Goal: Task Accomplishment & Management: Manage account settings

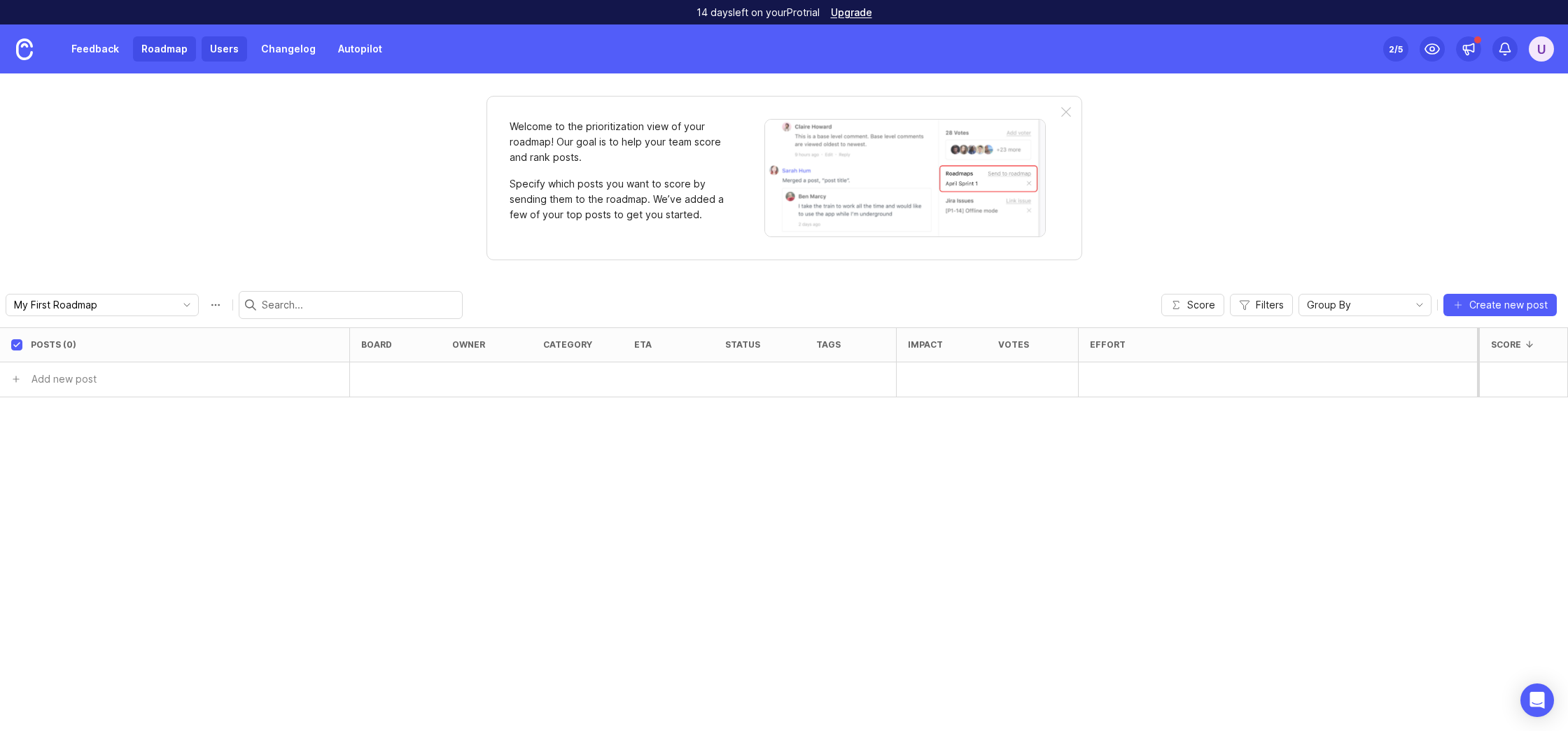
click at [232, 54] on link "Users" at bounding box center [224, 48] width 45 height 25
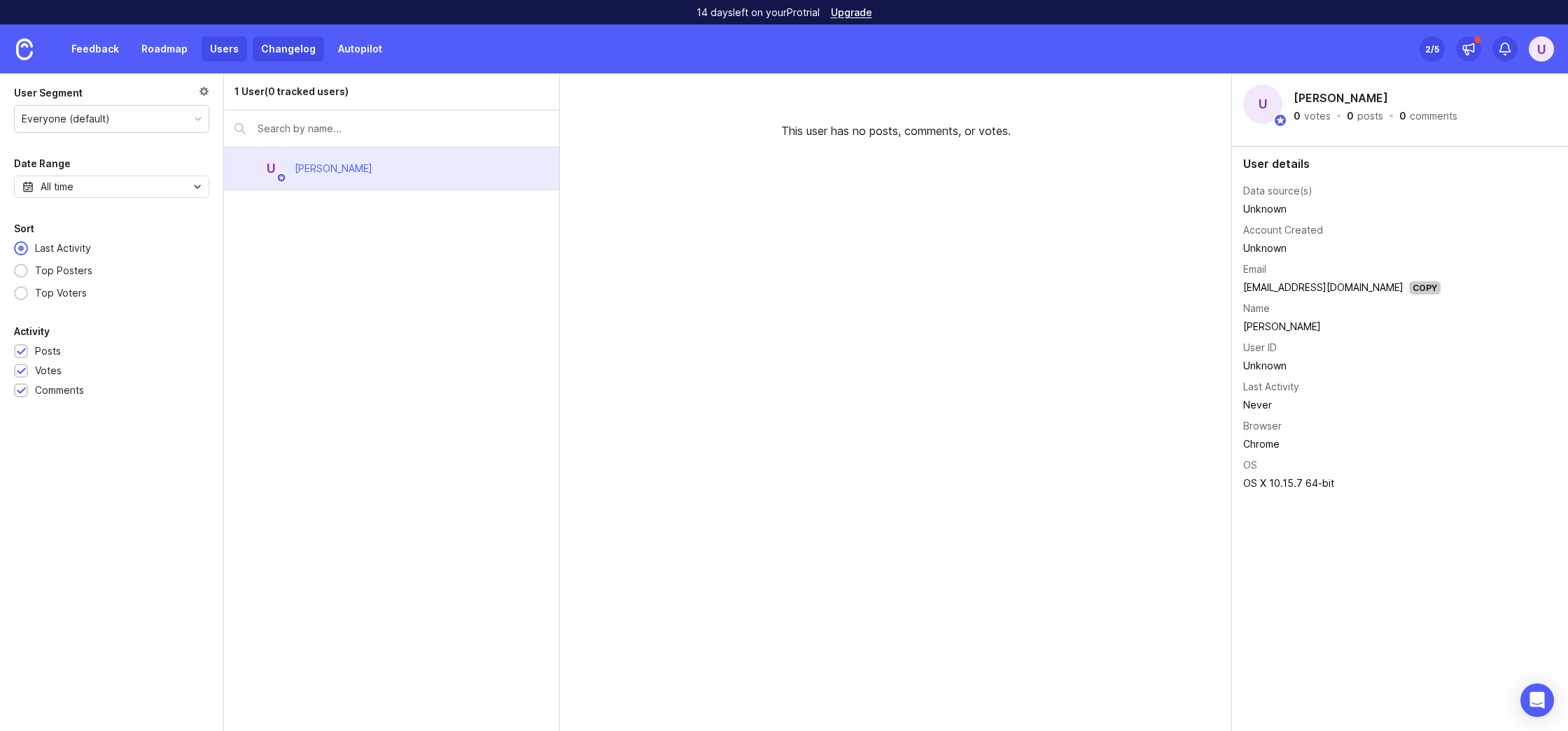
click at [285, 46] on link "Changelog" at bounding box center [288, 48] width 71 height 25
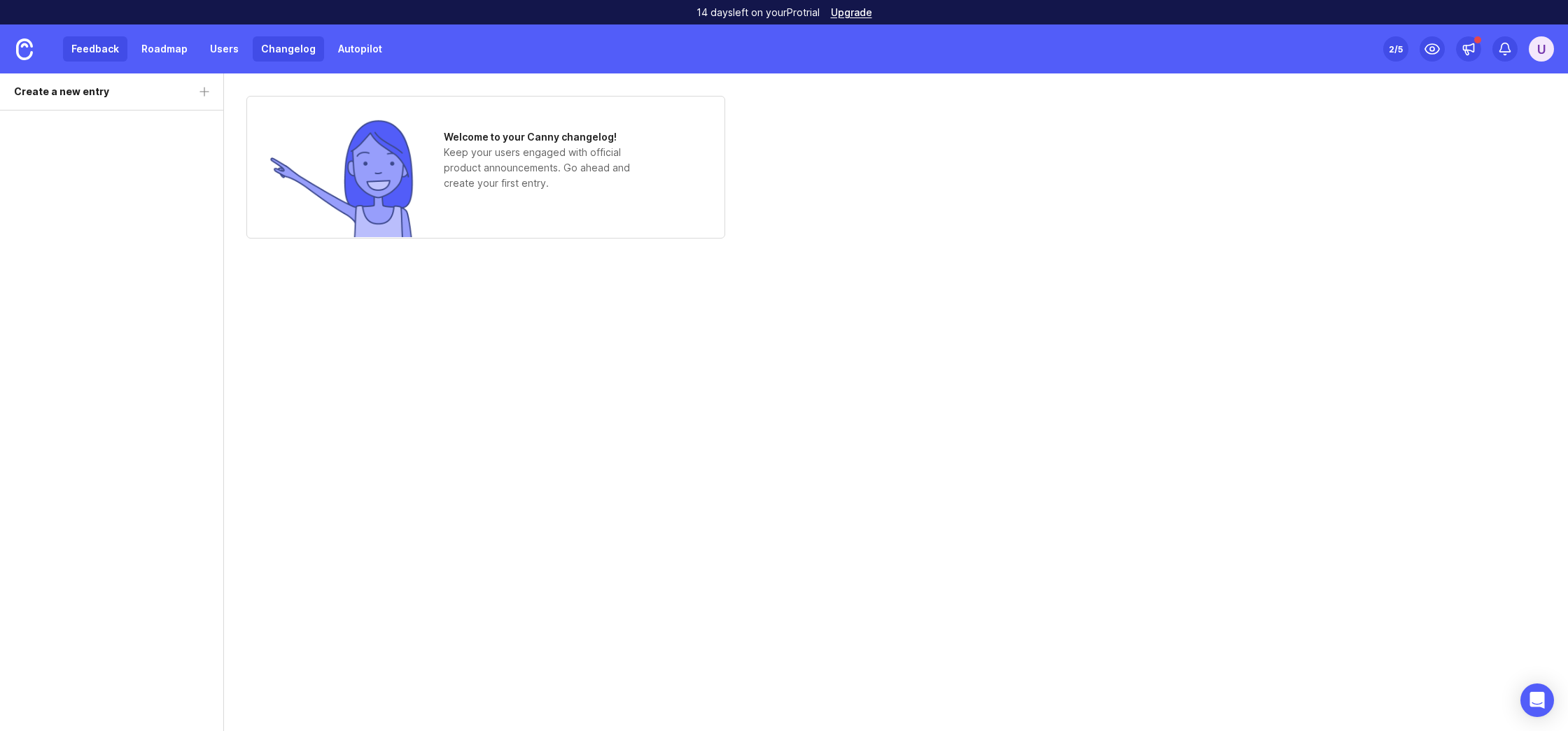
click at [96, 48] on link "Feedback" at bounding box center [95, 48] width 64 height 25
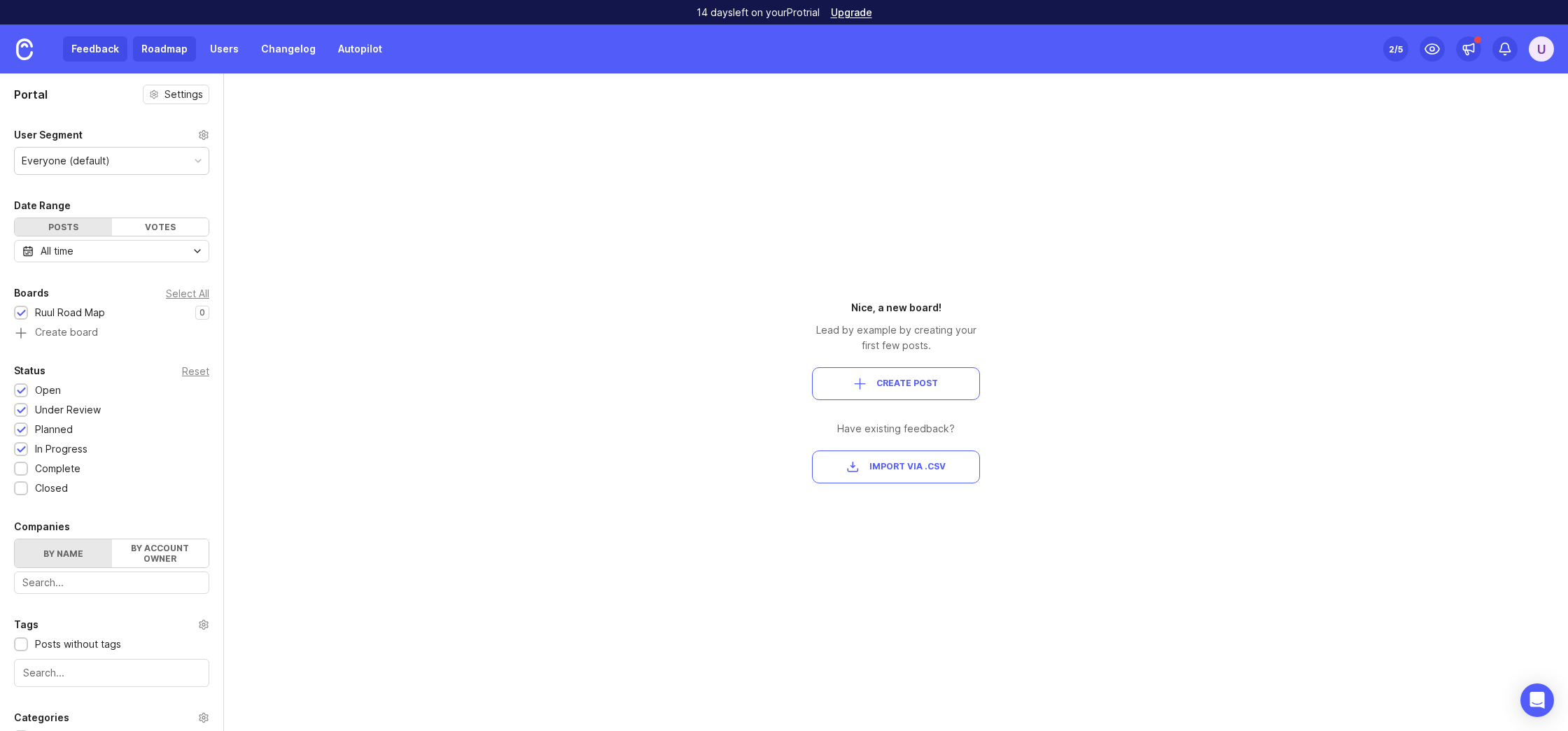
click at [174, 49] on link "Roadmap" at bounding box center [164, 48] width 63 height 25
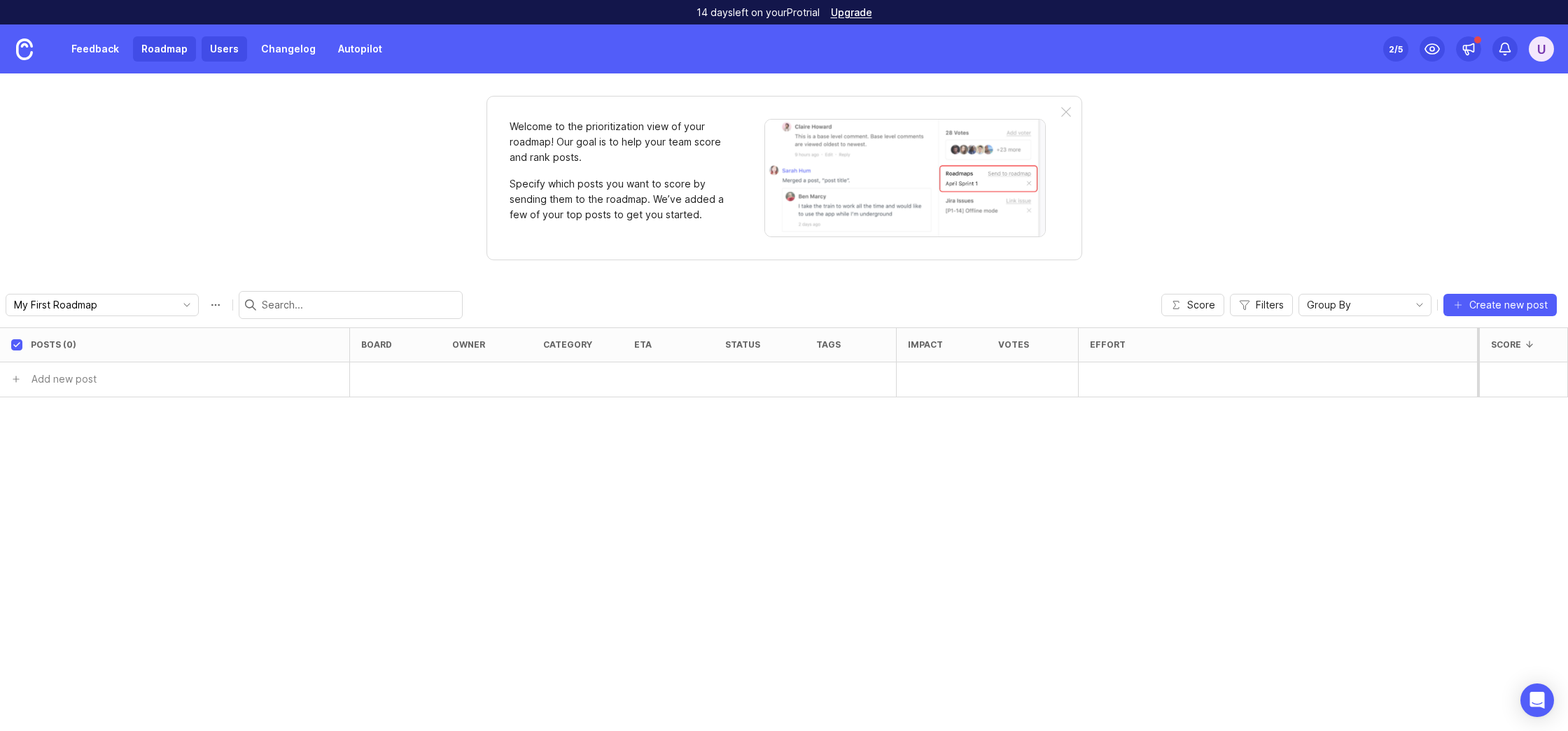
click at [226, 42] on link "Users" at bounding box center [224, 48] width 45 height 25
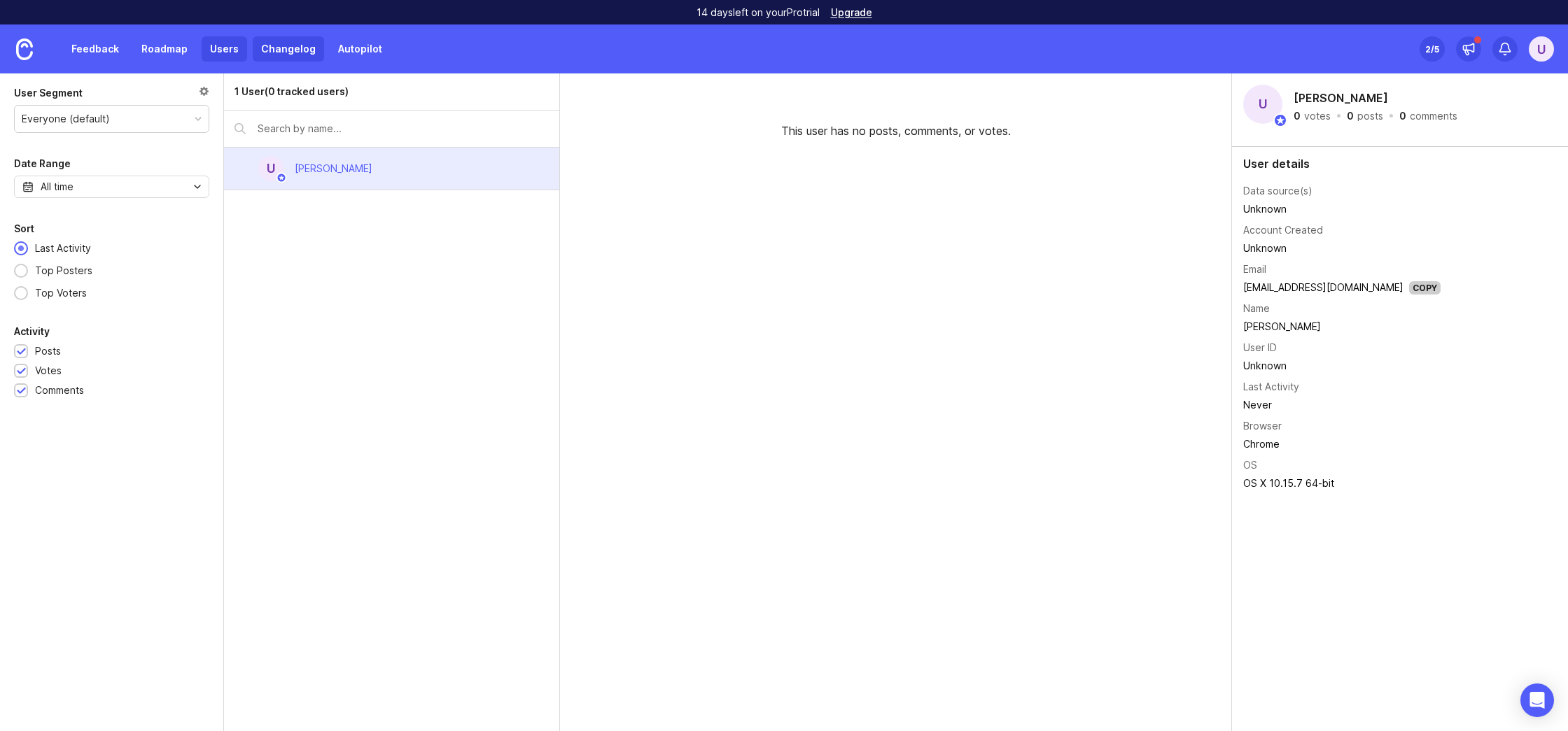
click at [273, 46] on link "Changelog" at bounding box center [288, 48] width 71 height 25
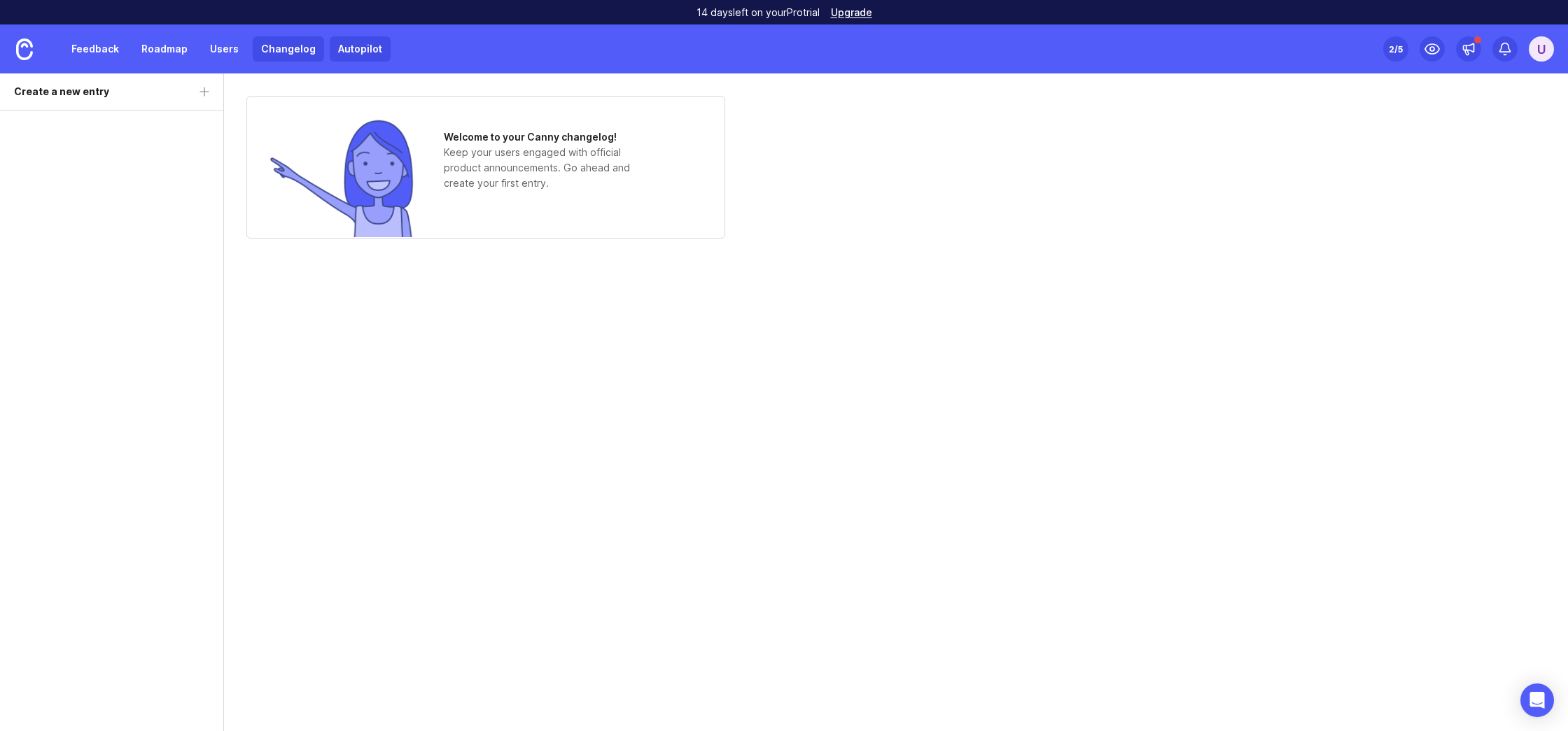
click at [352, 49] on link "Autopilot" at bounding box center [360, 48] width 61 height 25
click at [210, 51] on link "Users" at bounding box center [224, 48] width 45 height 25
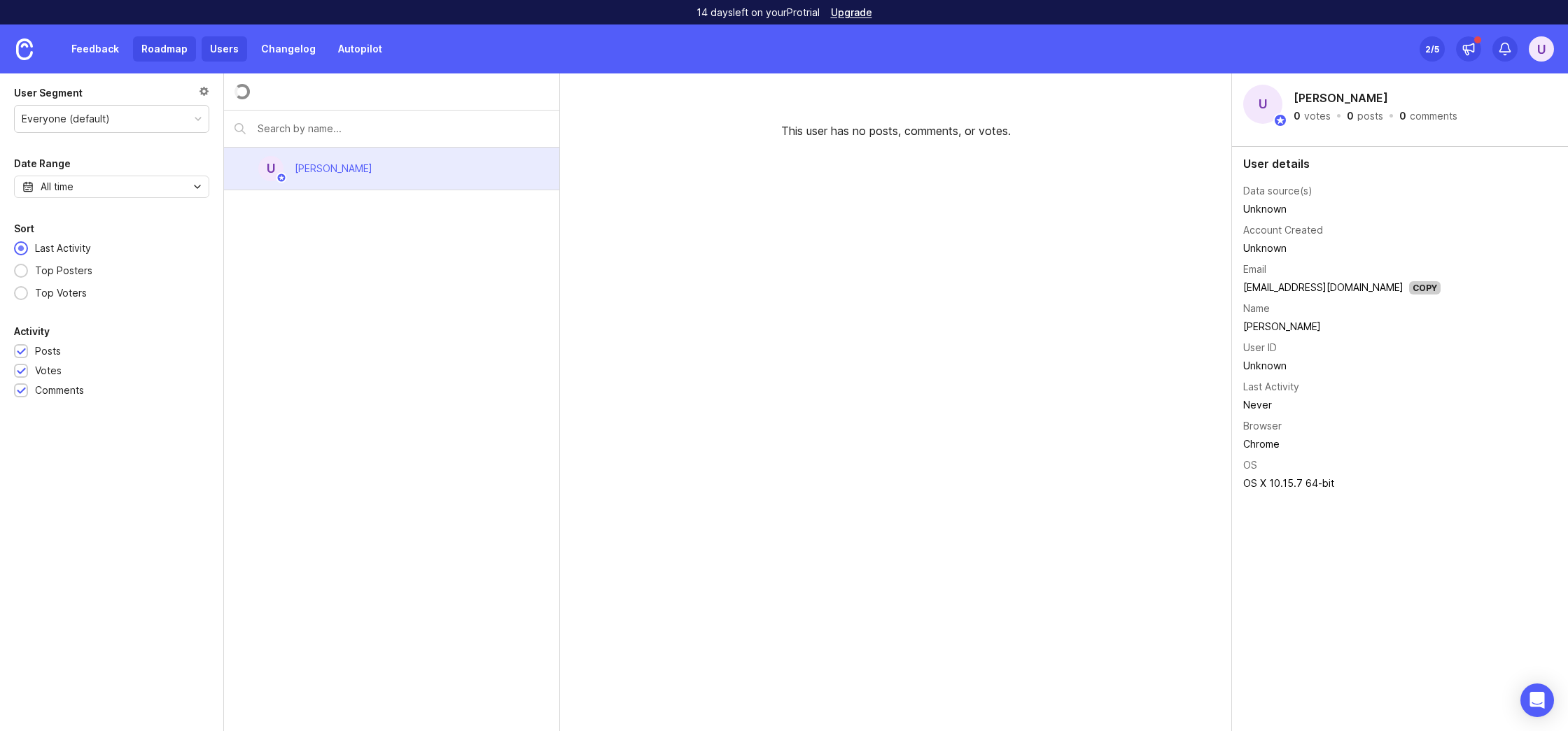
click at [153, 54] on link "Roadmap" at bounding box center [164, 48] width 63 height 25
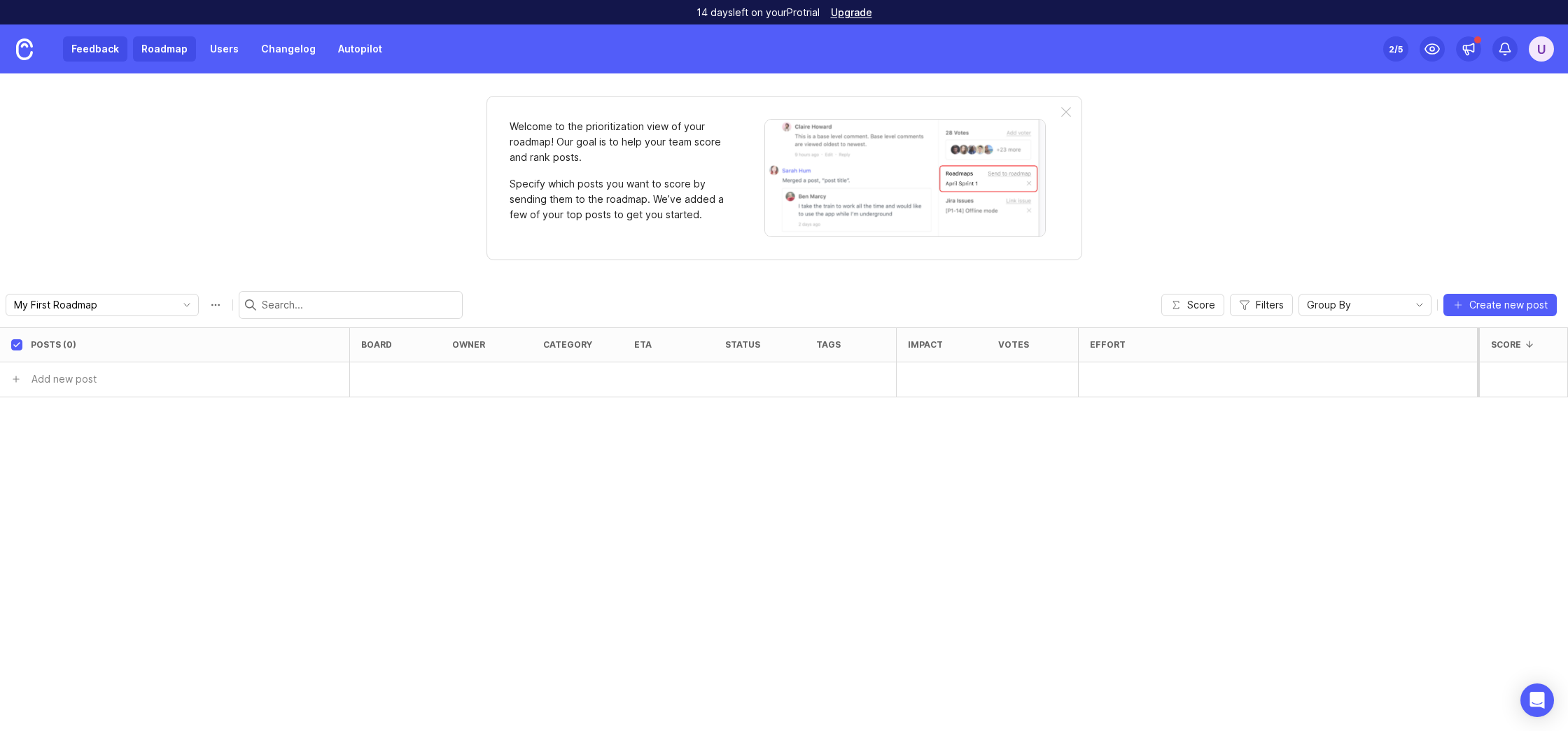
click at [88, 50] on link "Feedback" at bounding box center [95, 48] width 64 height 25
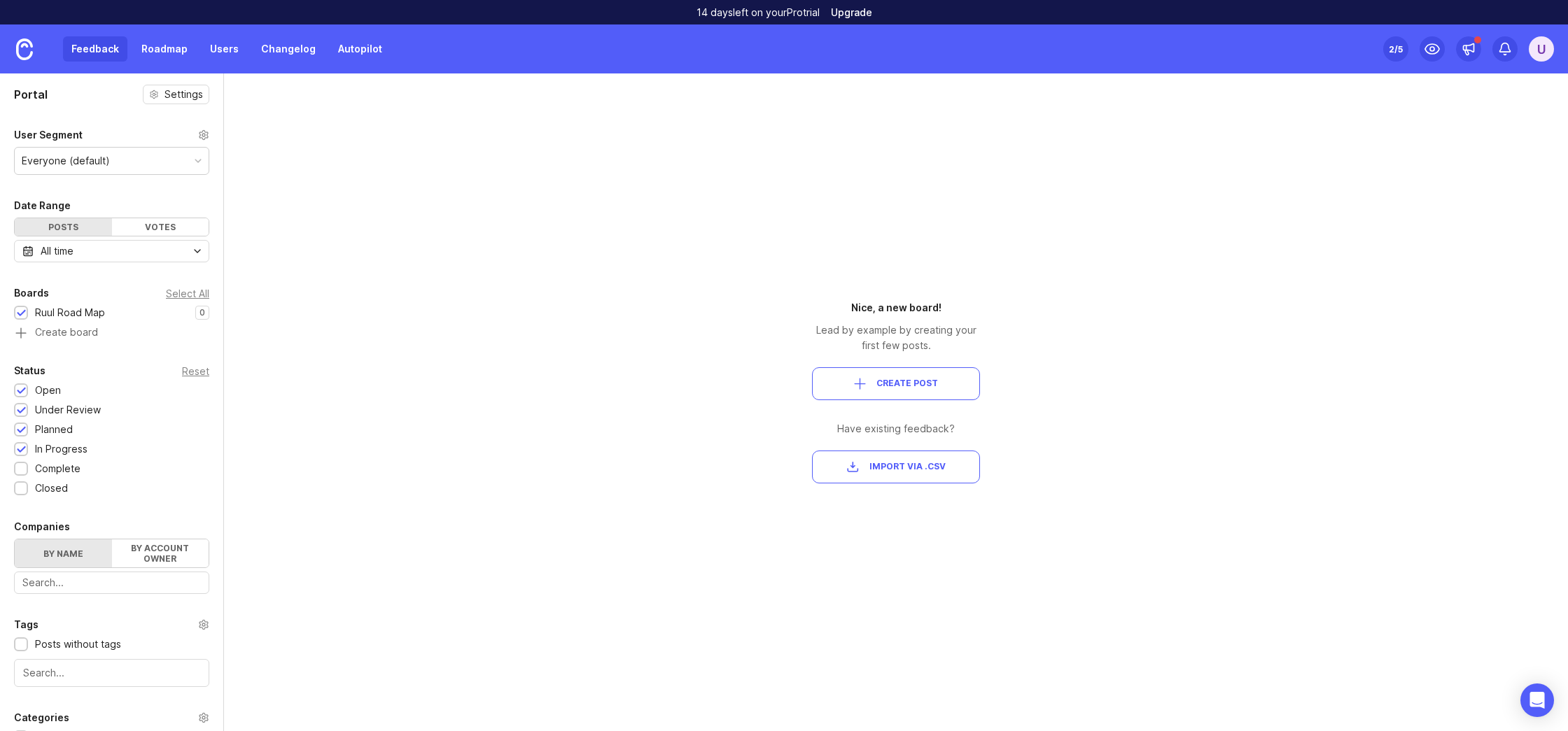
click at [859, 14] on link "Upgrade" at bounding box center [851, 12] width 42 height 10
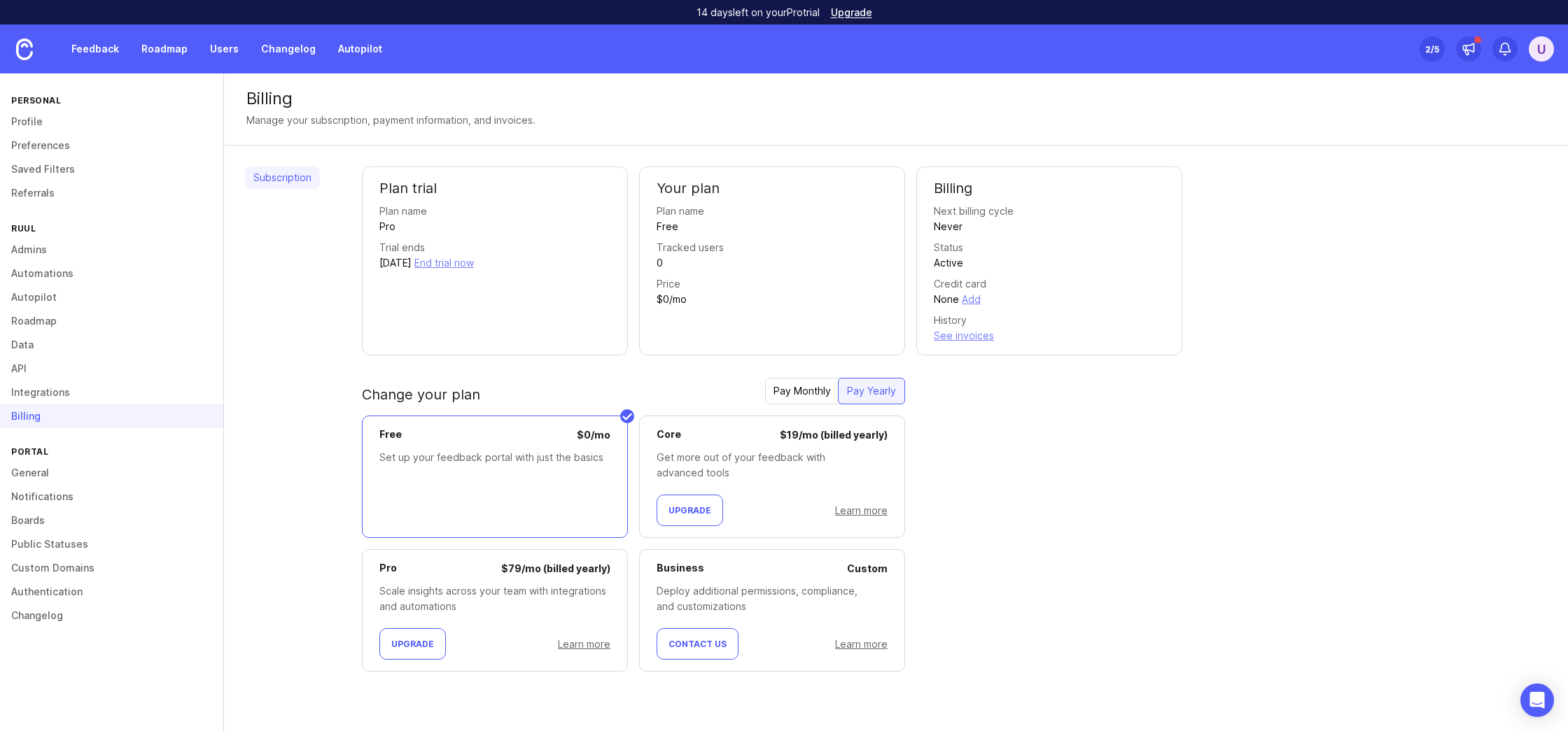
click at [706, 457] on div "Get more out of your feedback with advanced tools" at bounding box center [772, 465] width 231 height 31
click at [708, 458] on div "Get more out of your feedback with advanced tools" at bounding box center [772, 465] width 231 height 31
click at [851, 509] on link "Learn more" at bounding box center [861, 510] width 52 height 12
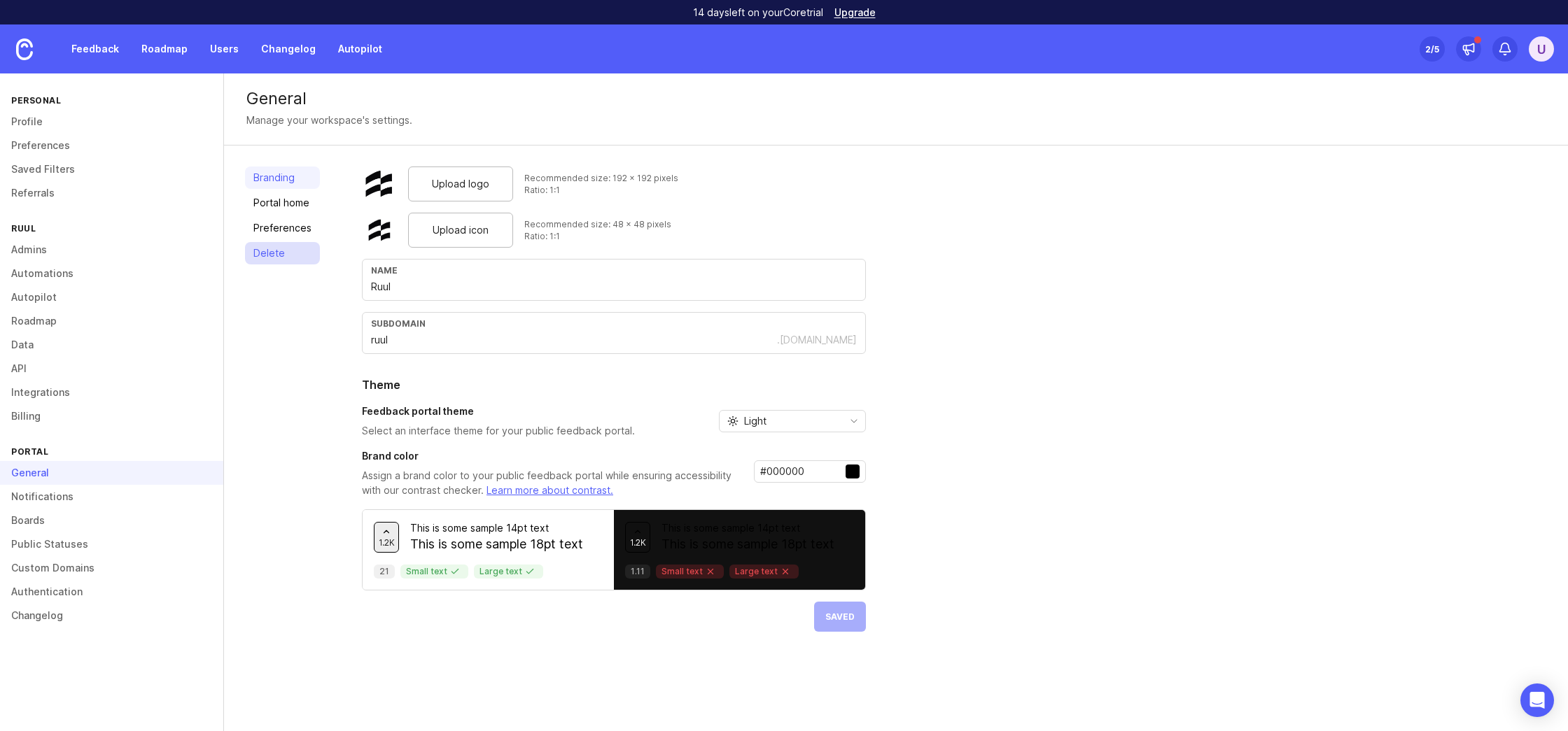
click at [272, 250] on link "Delete" at bounding box center [282, 254] width 75 height 23
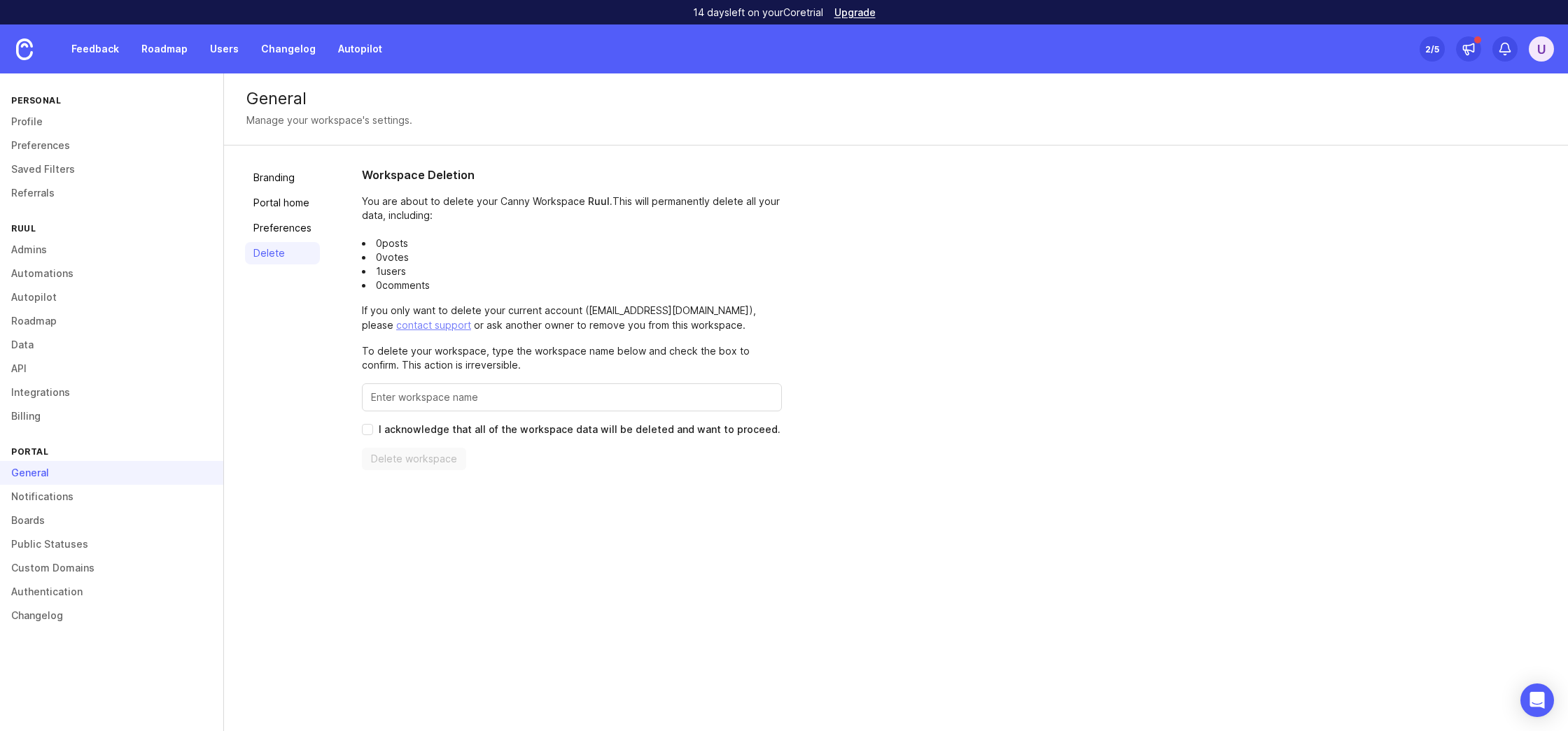
click at [390, 240] on li "0 posts" at bounding box center [572, 243] width 420 height 14
click at [428, 308] on div "Workspace Deletion You are about to delete your Canny Workspace Ruul . This wil…" at bounding box center [572, 318] width 420 height 303
click at [470, 306] on p "If you only want to delete your current account ( umut@ruul.io ), please contac…" at bounding box center [572, 318] width 420 height 30
click at [389, 272] on li "1 users" at bounding box center [572, 271] width 420 height 14
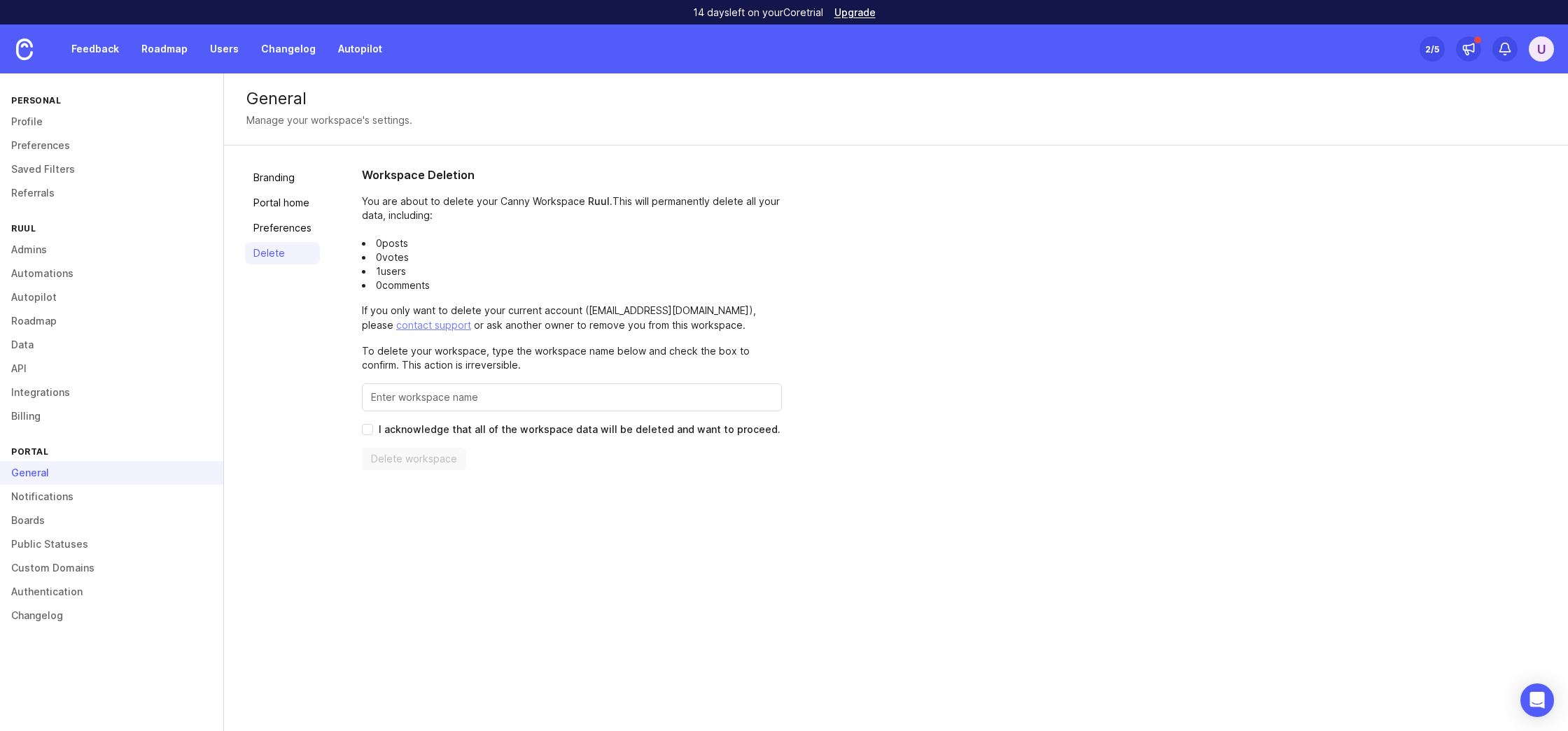
click at [389, 272] on li "1 users" at bounding box center [572, 271] width 420 height 14
drag, startPoint x: 389, startPoint y: 272, endPoint x: 435, endPoint y: 316, distance: 63.7
click at [407, 294] on div "Workspace Deletion You are about to delete your Canny Workspace Ruul . This wil…" at bounding box center [572, 318] width 420 height 303
